Goal: Transaction & Acquisition: Purchase product/service

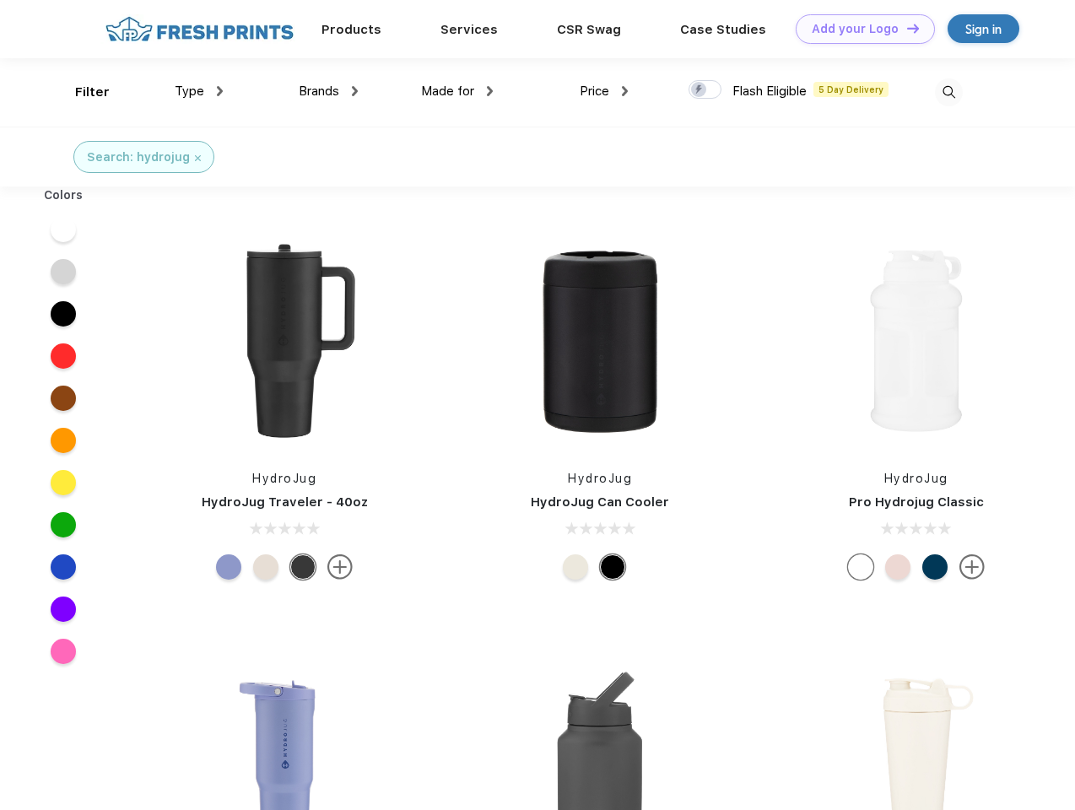
click at [859, 29] on link "Add your Logo Design Tool" at bounding box center [865, 29] width 139 height 30
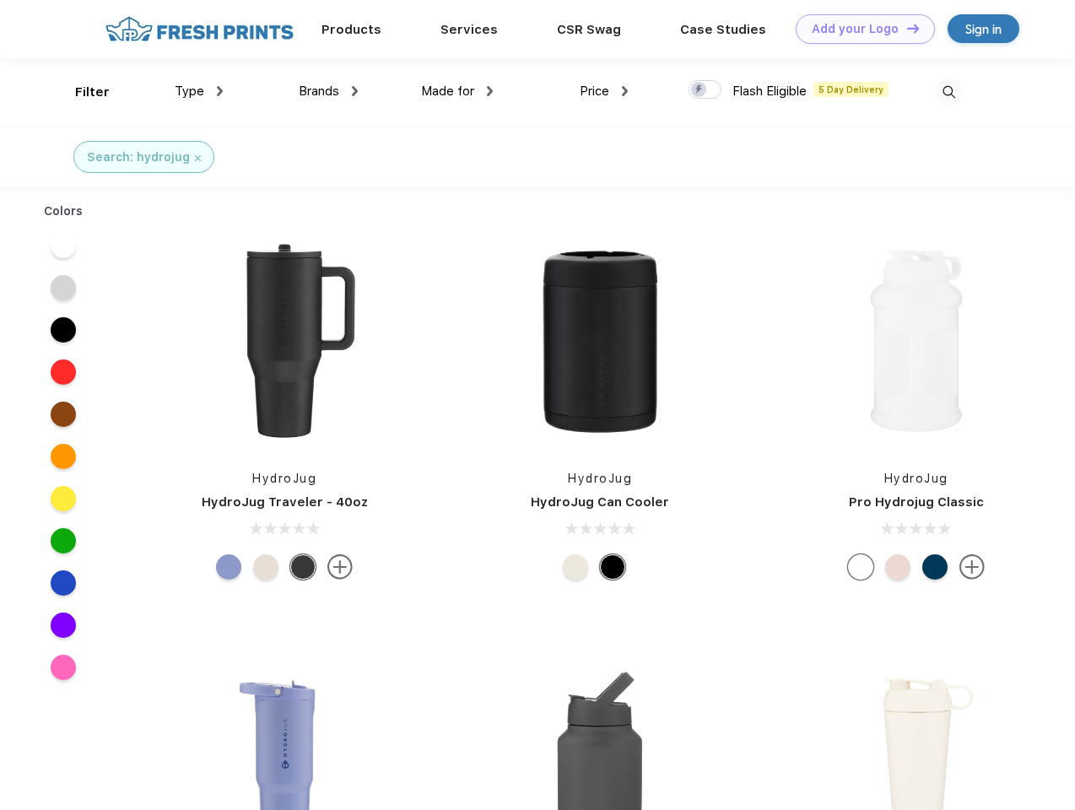
click at [0, 0] on div "Design Tool" at bounding box center [0, 0] width 0 height 0
click at [905, 28] on link "Add your Logo Design Tool" at bounding box center [865, 29] width 139 height 30
click at [81, 92] on div "Filter" at bounding box center [92, 92] width 35 height 19
click at [199, 91] on span "Type" at bounding box center [190, 91] width 30 height 15
click at [328, 91] on span "Brands" at bounding box center [319, 91] width 40 height 15
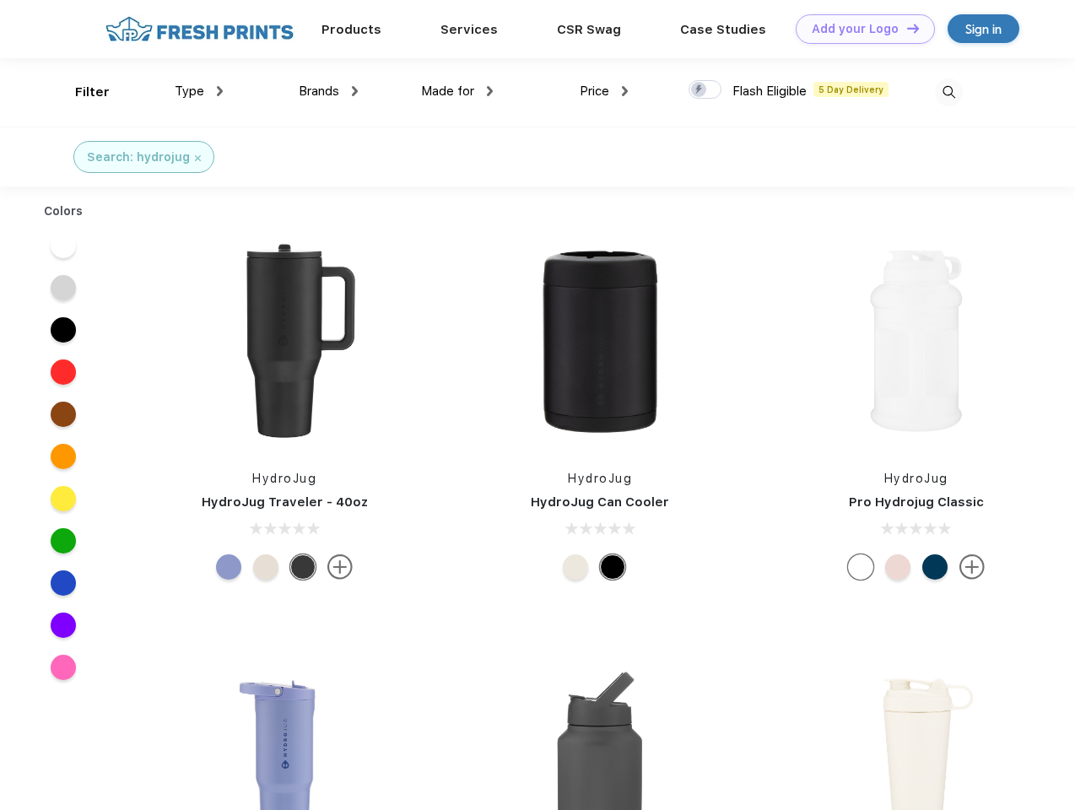
click at [457, 91] on span "Made for" at bounding box center [447, 91] width 53 height 15
click at [604, 91] on span "Price" at bounding box center [595, 91] width 30 height 15
click at [705, 90] on div at bounding box center [704, 89] width 33 height 19
click at [699, 90] on input "checkbox" at bounding box center [693, 84] width 11 height 11
click at [948, 92] on img at bounding box center [949, 92] width 28 height 28
